Goal: Transaction & Acquisition: Download file/media

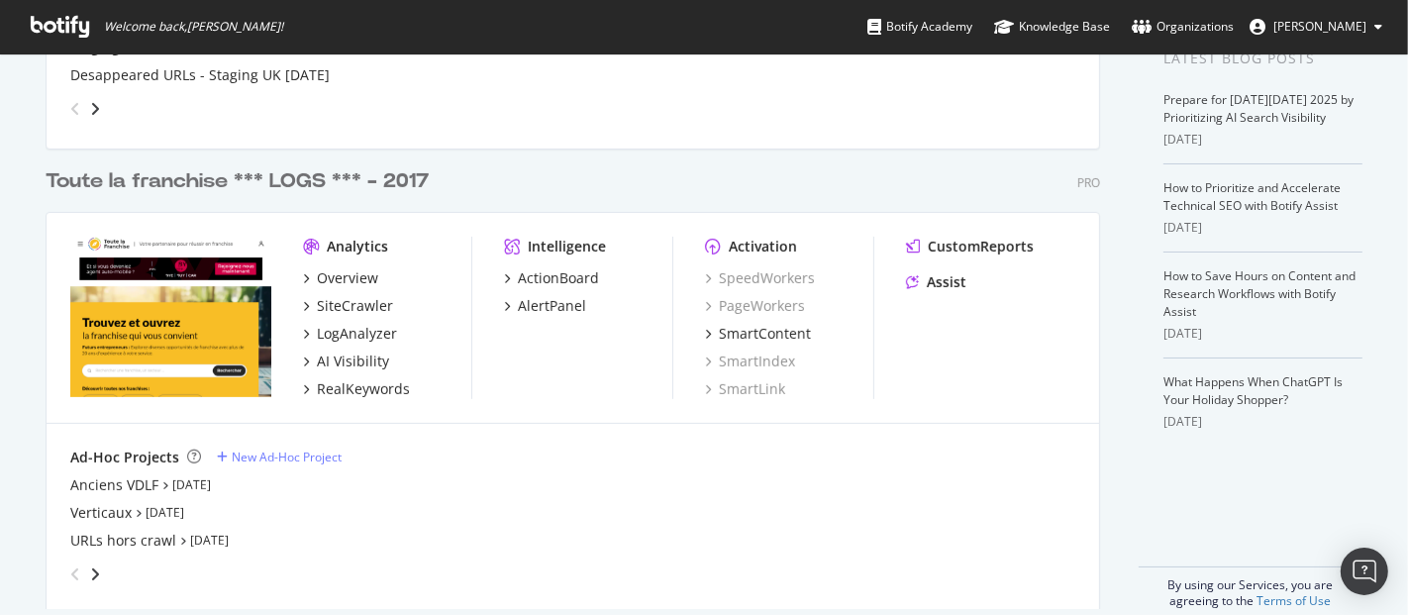
scroll to position [464, 0]
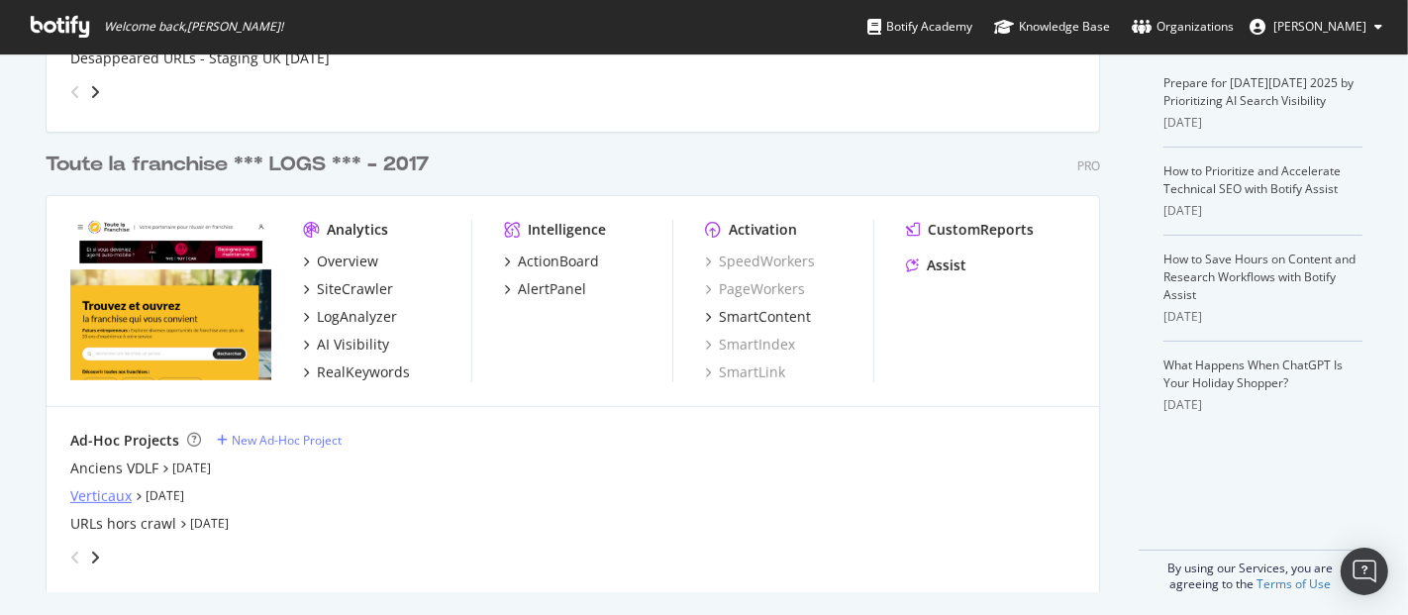
click at [112, 486] on div "Verticaux" at bounding box center [100, 496] width 61 height 20
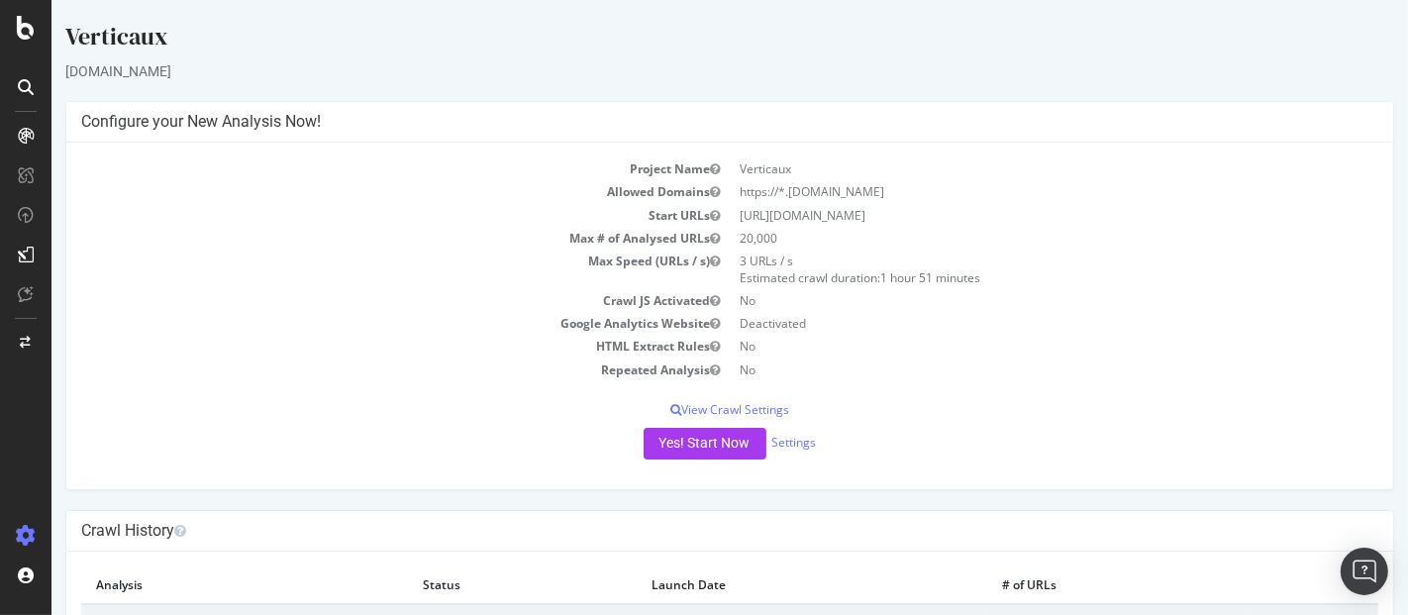
scroll to position [80, 0]
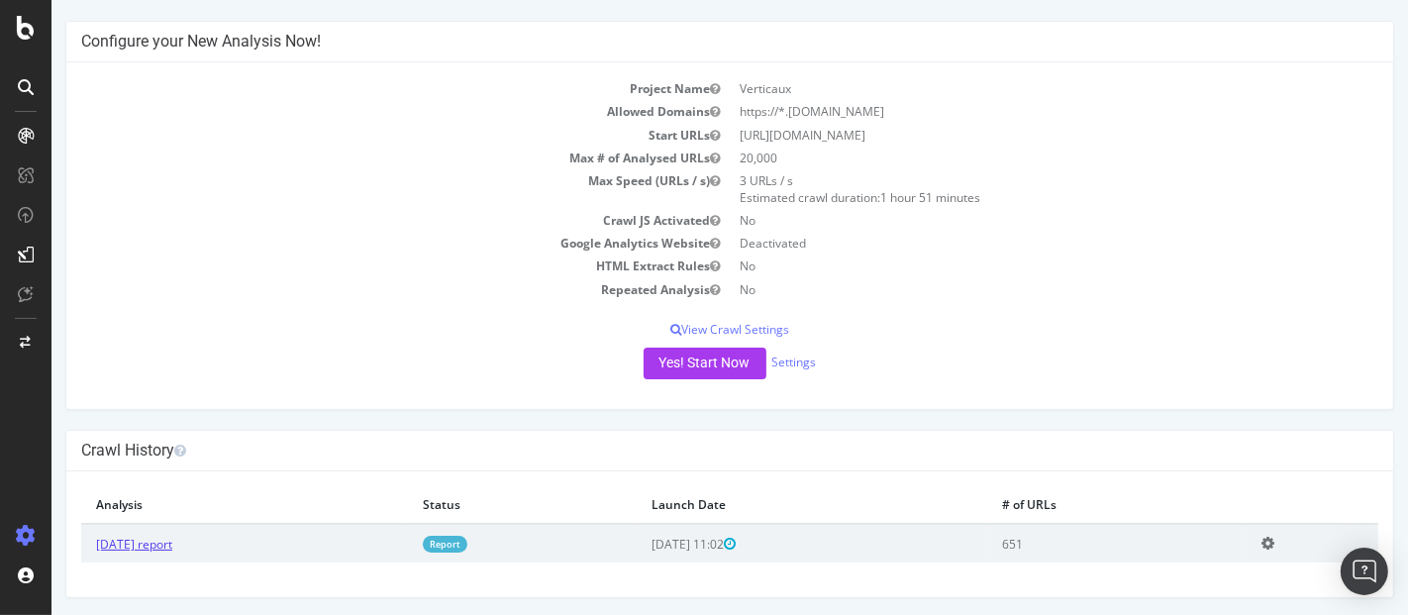
click at [171, 539] on link "[DATE] report" at bounding box center [133, 544] width 76 height 17
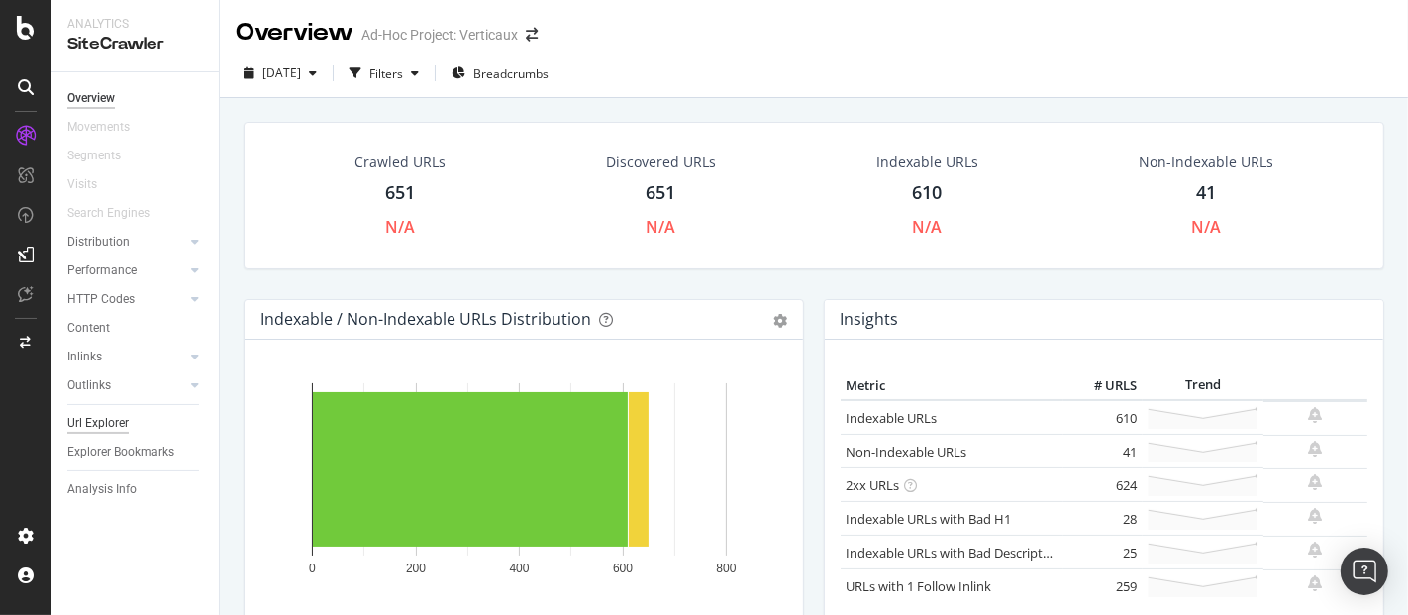
click at [114, 422] on div "Url Explorer" at bounding box center [97, 423] width 61 height 21
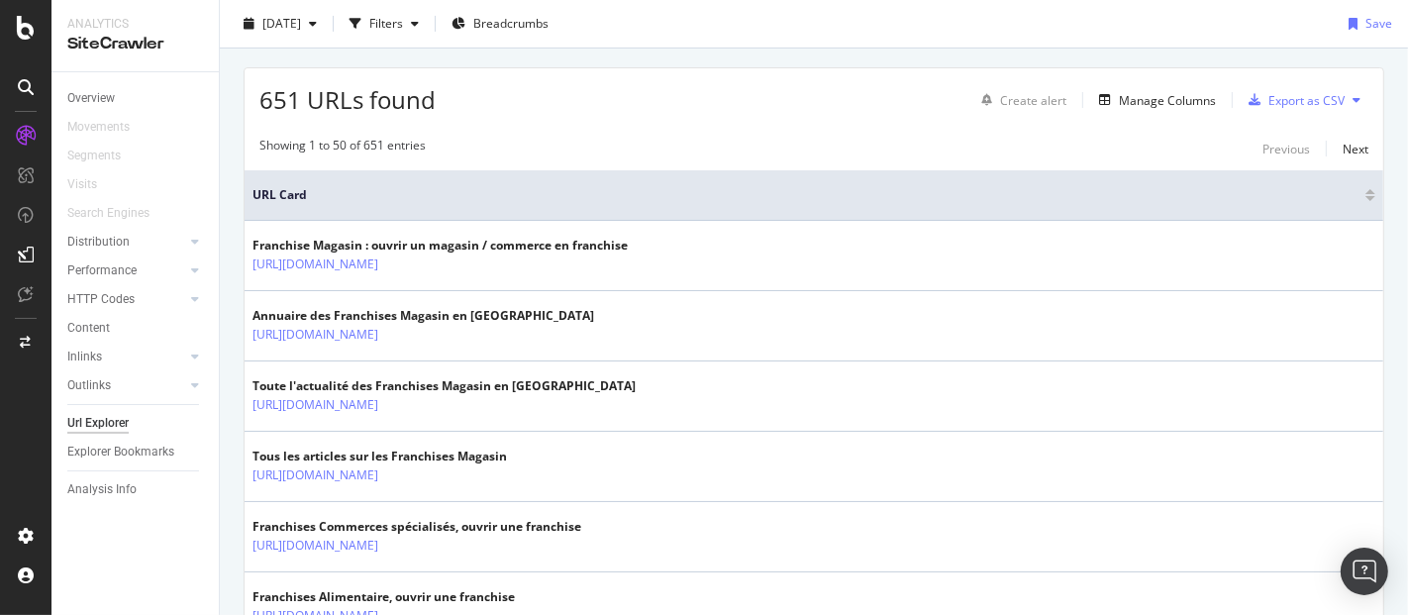
scroll to position [477, 0]
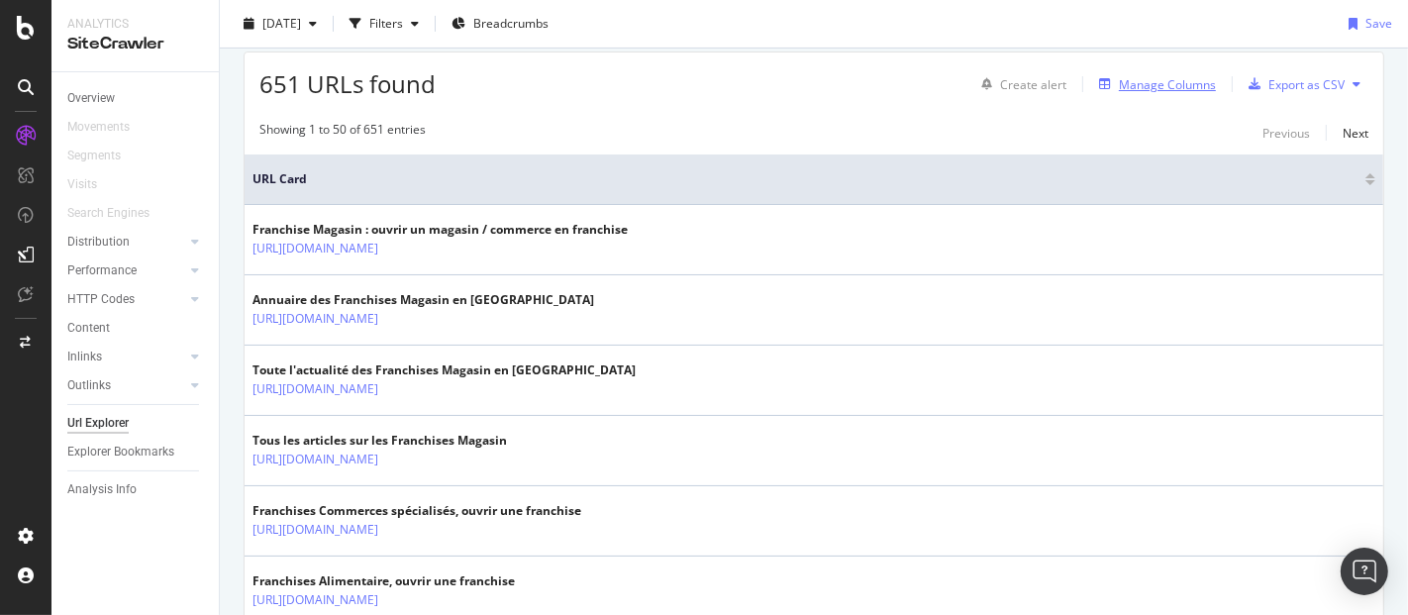
click at [1124, 79] on div "Manage Columns" at bounding box center [1167, 84] width 97 height 17
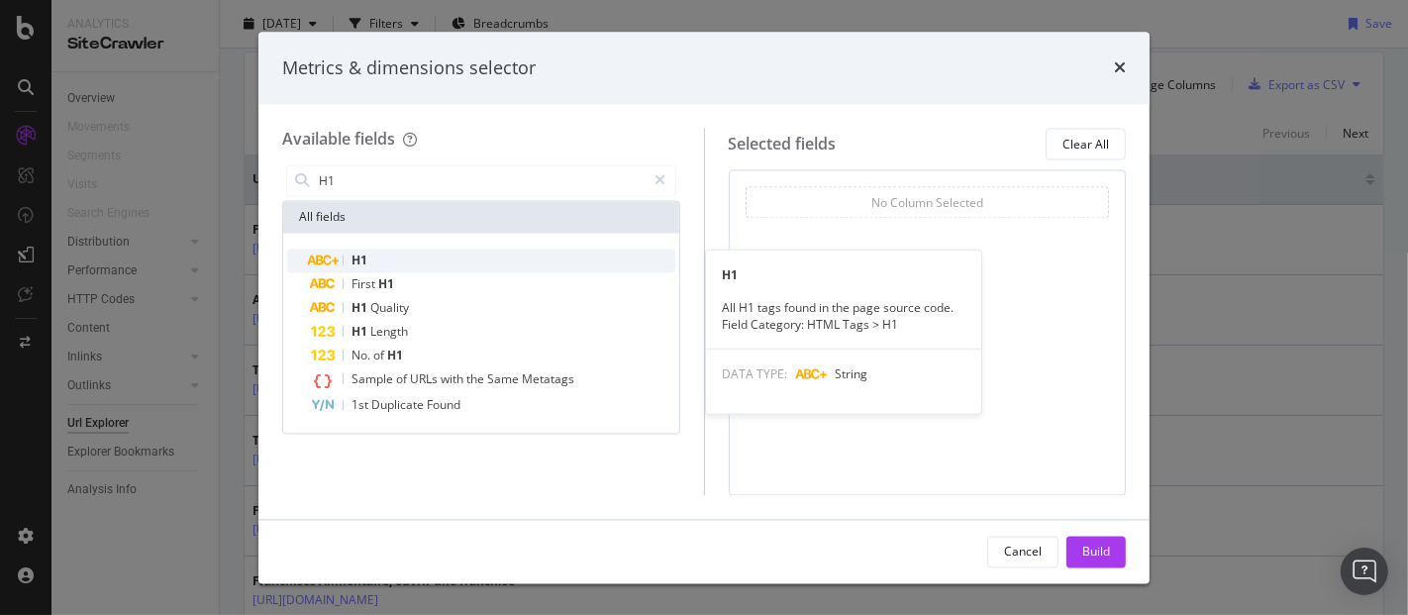
type input "H1"
click at [416, 263] on div "H1" at bounding box center [493, 262] width 365 height 24
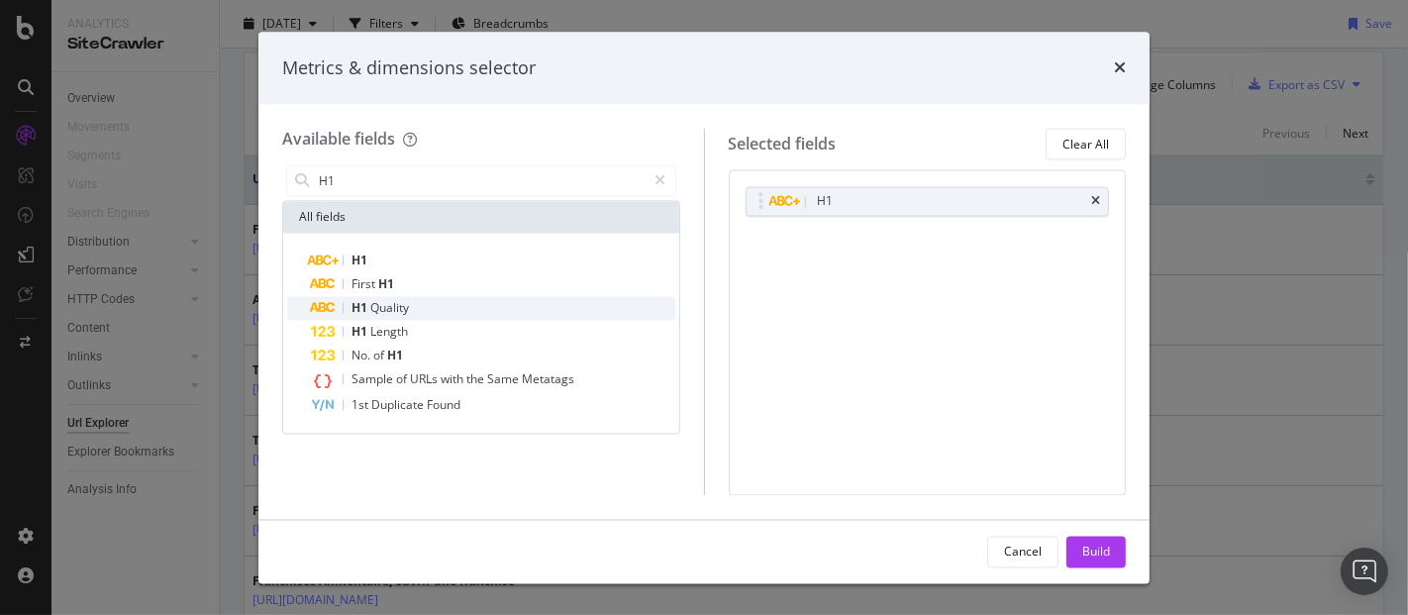
click at [407, 301] on span "Quality" at bounding box center [389, 308] width 39 height 17
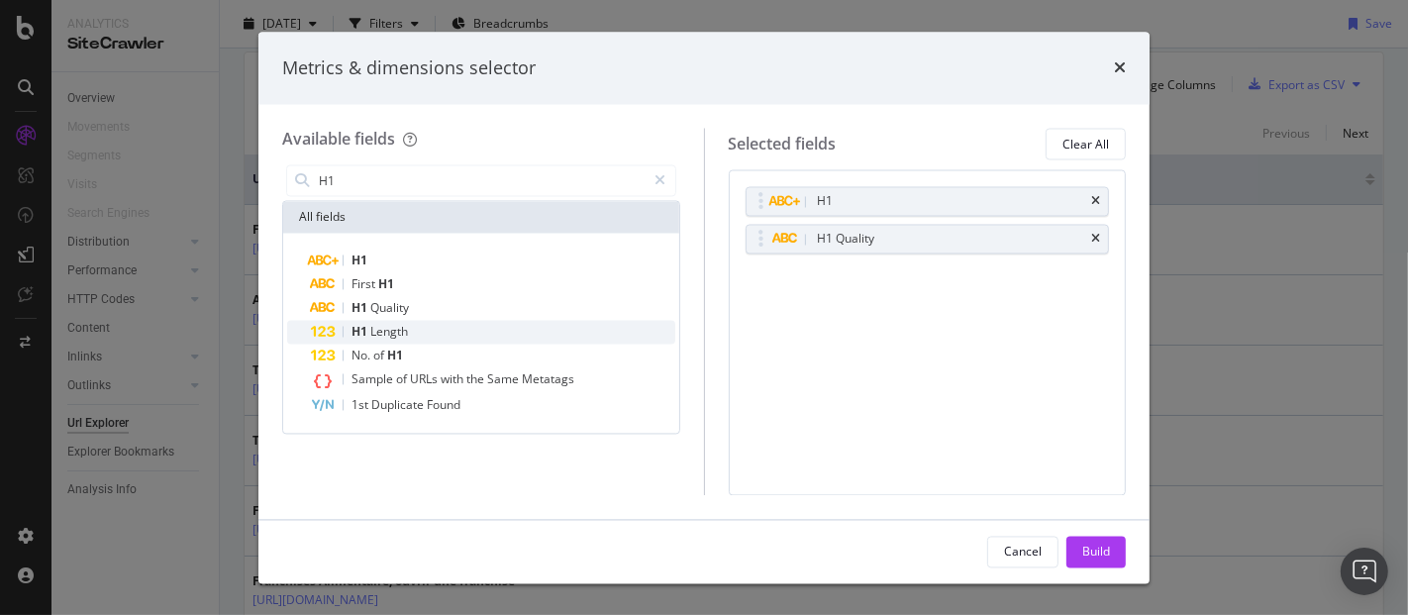
click at [405, 330] on span "Length" at bounding box center [389, 332] width 38 height 17
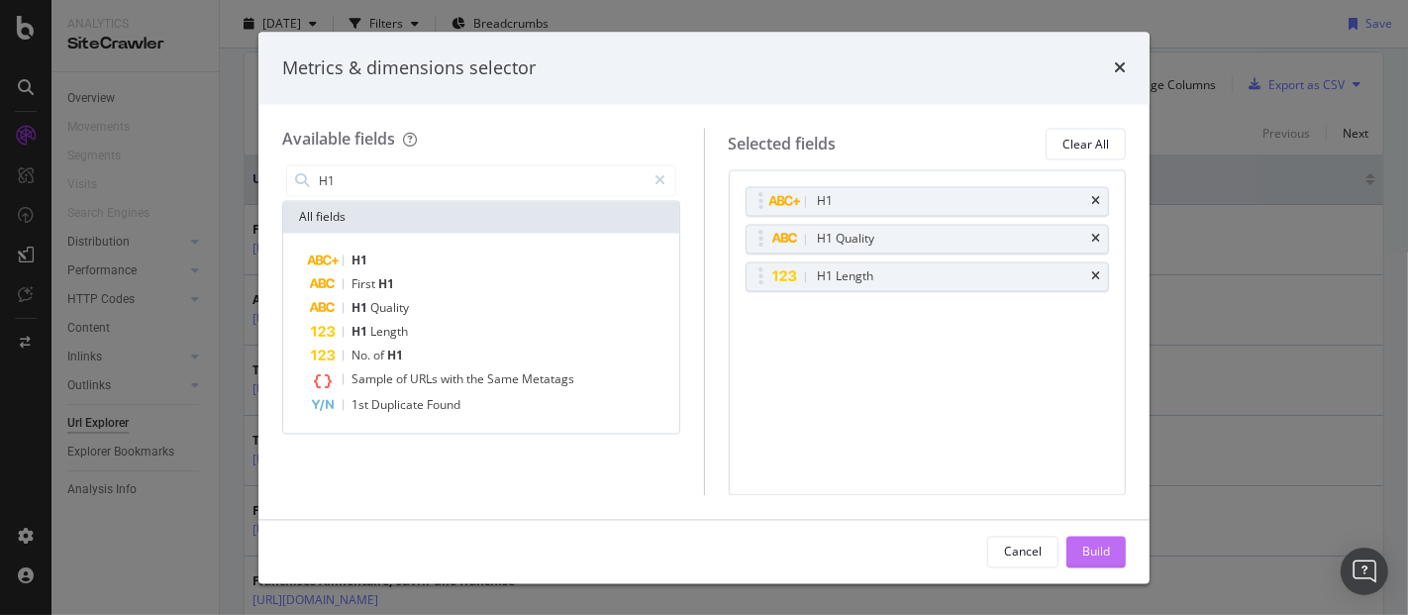
click at [1081, 553] on button "Build" at bounding box center [1096, 552] width 59 height 32
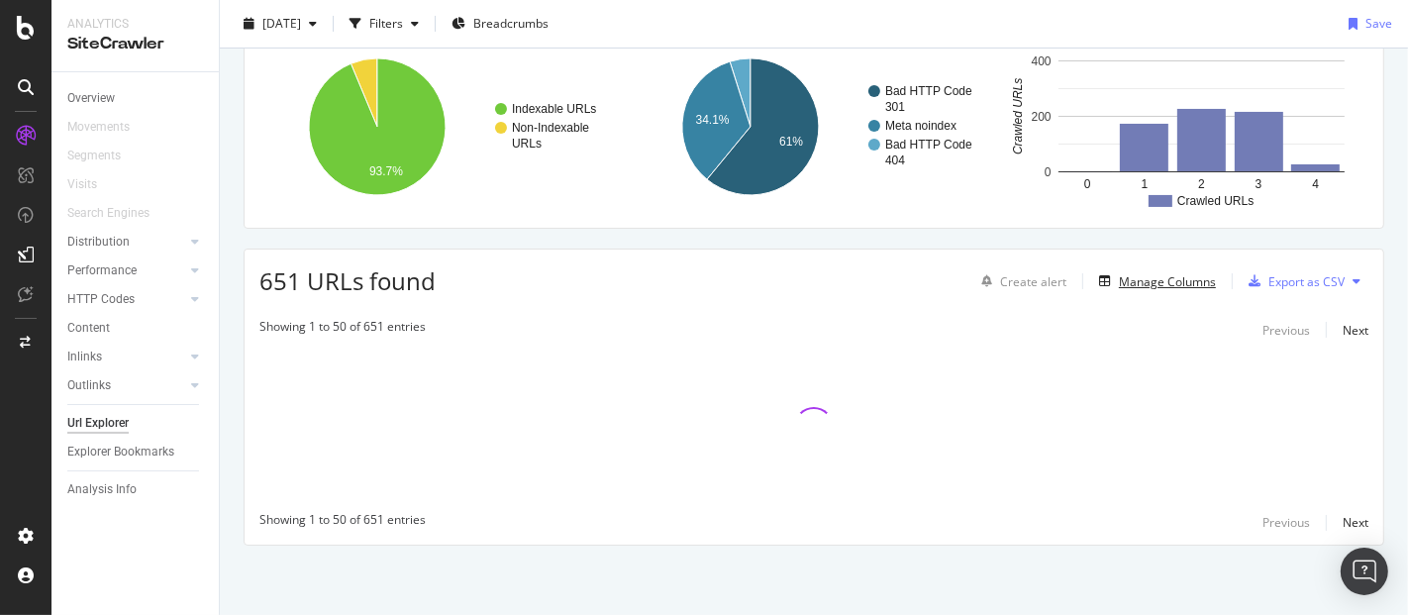
scroll to position [277, 0]
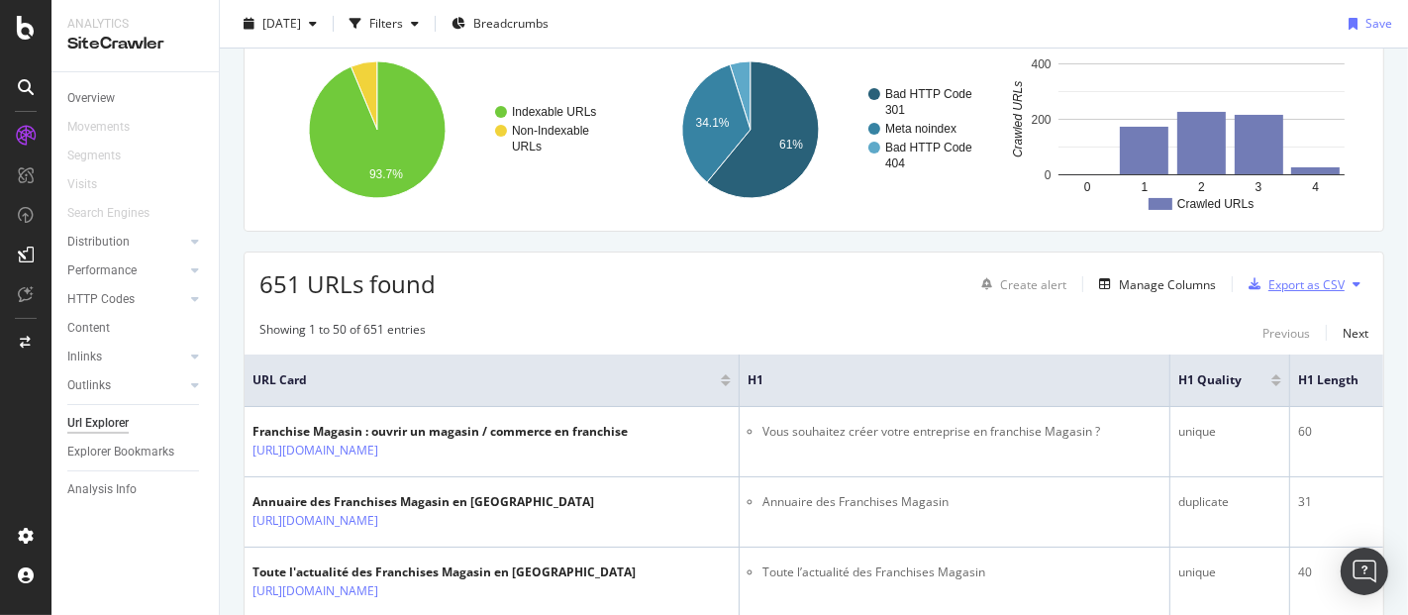
click at [1270, 287] on div "Export as CSV" at bounding box center [1307, 284] width 76 height 17
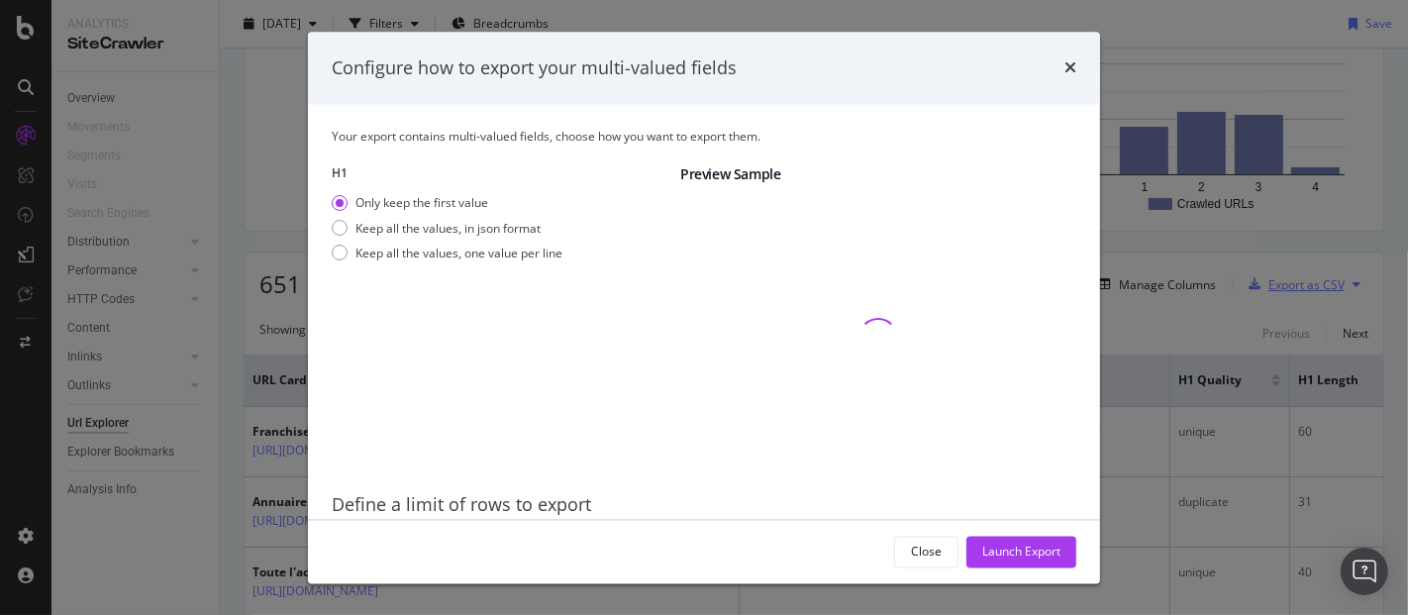
scroll to position [73, 0]
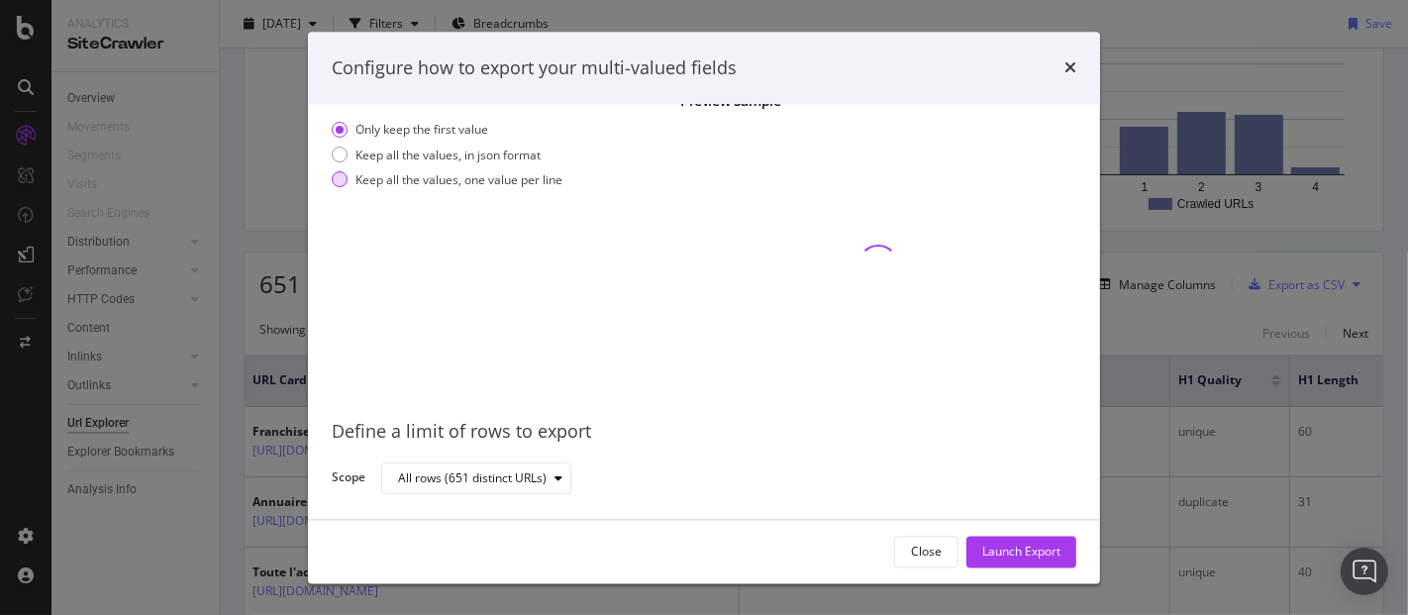
click at [453, 185] on div "Keep all the values, one value per line" at bounding box center [459, 179] width 207 height 17
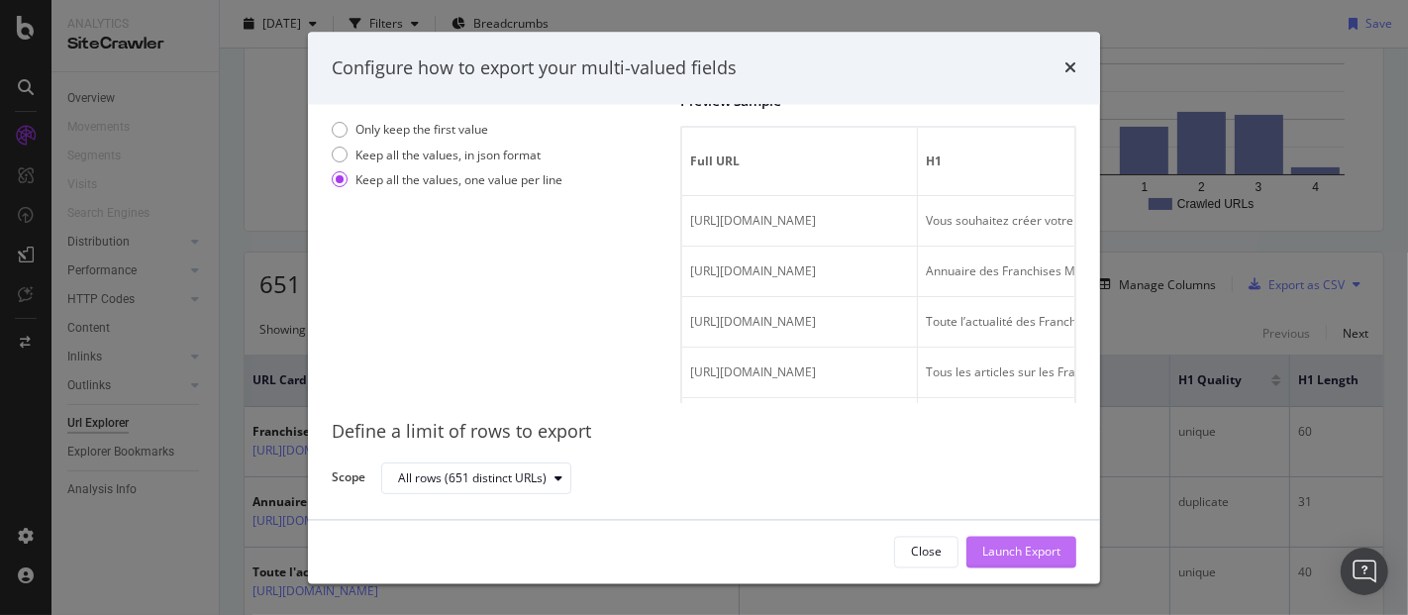
click at [995, 557] on div "Launch Export" at bounding box center [1022, 551] width 78 height 17
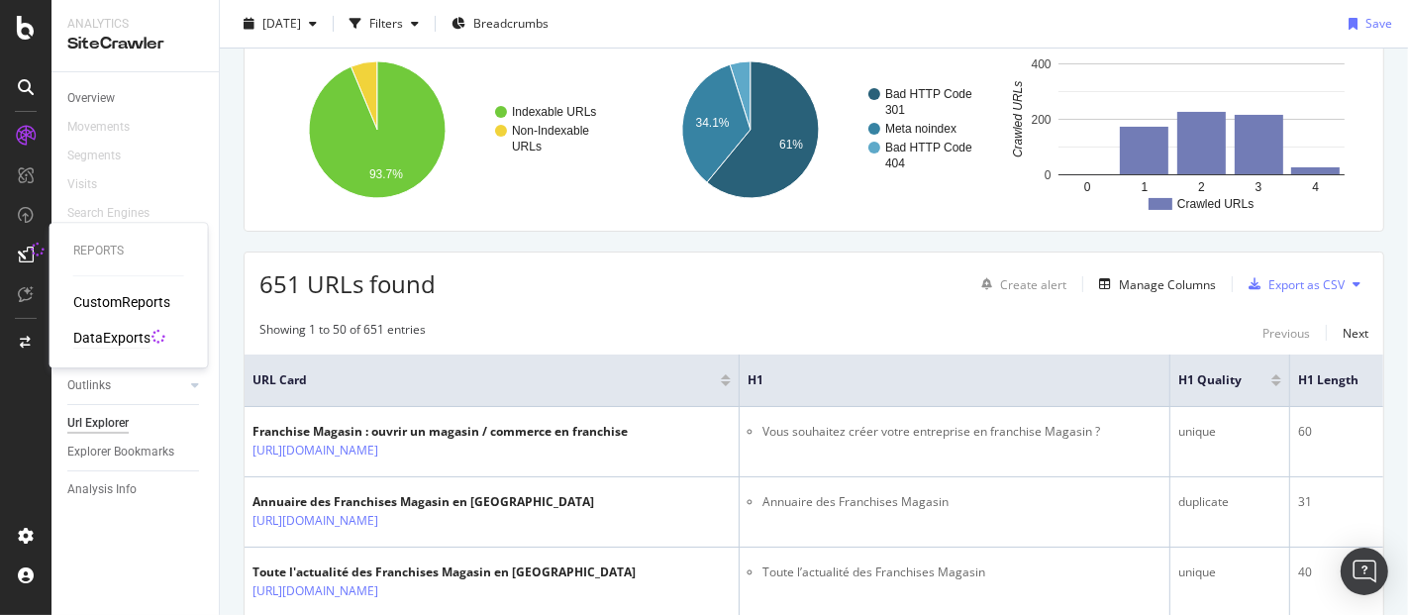
click at [106, 331] on div "DataExports" at bounding box center [111, 338] width 77 height 20
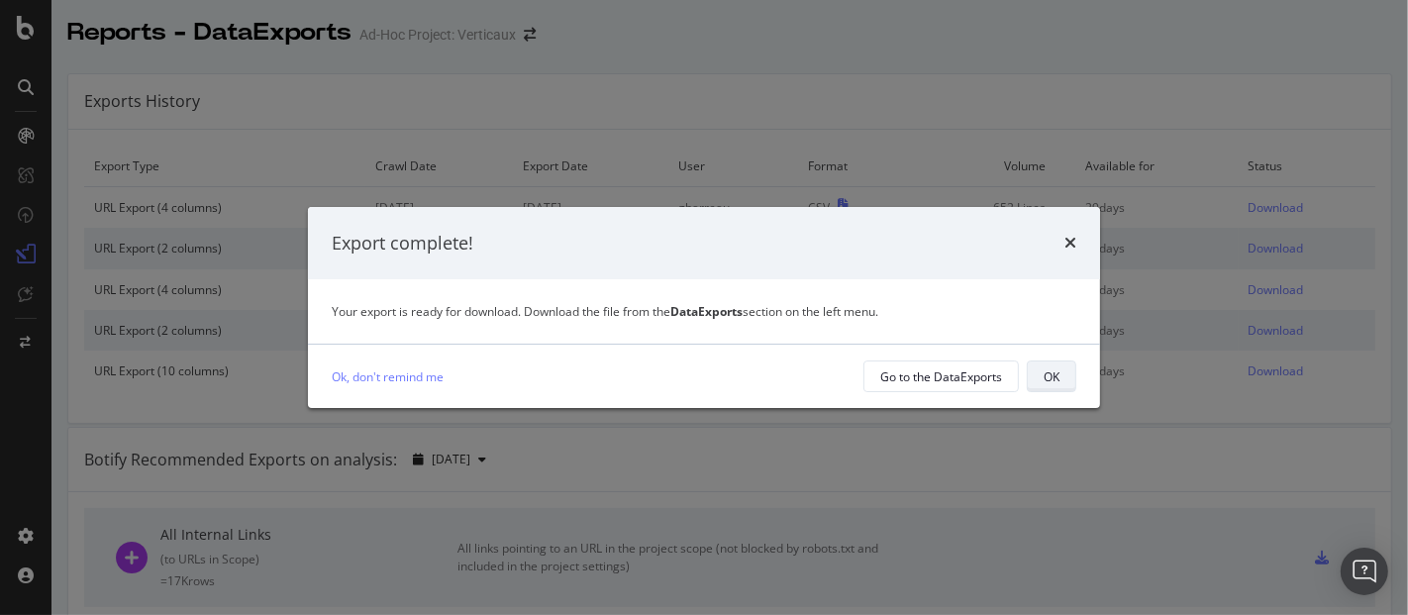
click at [1061, 371] on button "OK" at bounding box center [1052, 377] width 50 height 32
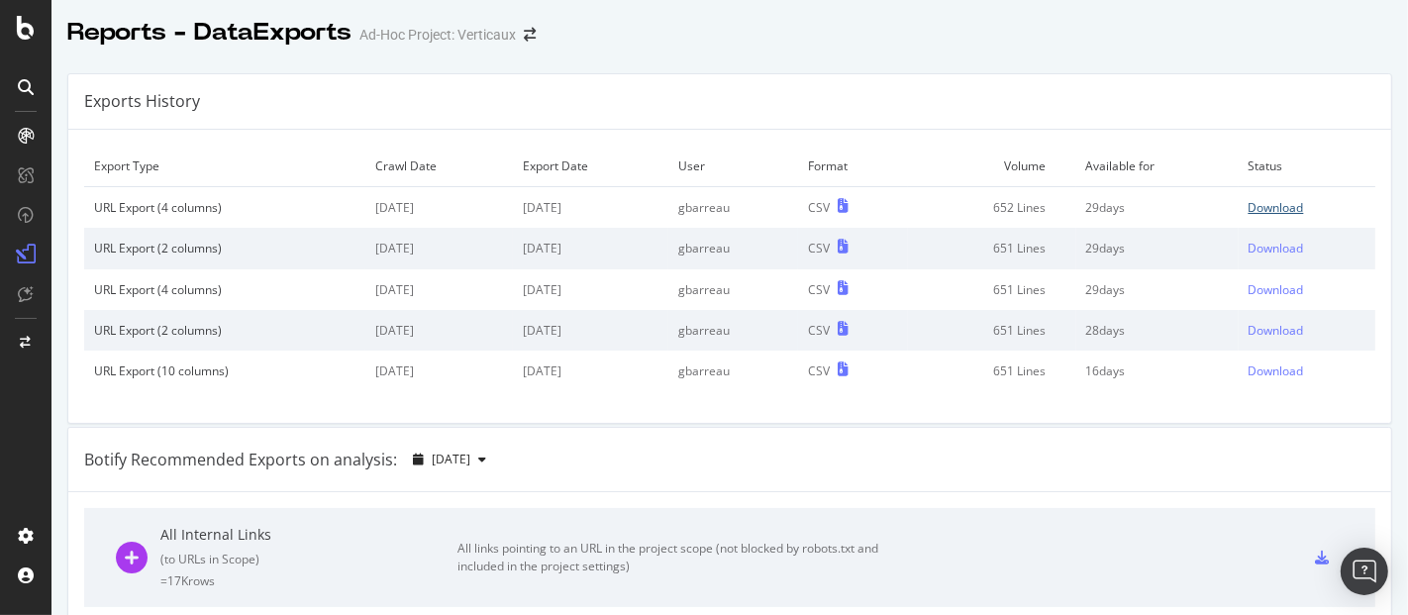
click at [1249, 203] on div "Download" at bounding box center [1276, 207] width 55 height 17
